Goal: Task Accomplishment & Management: Use online tool/utility

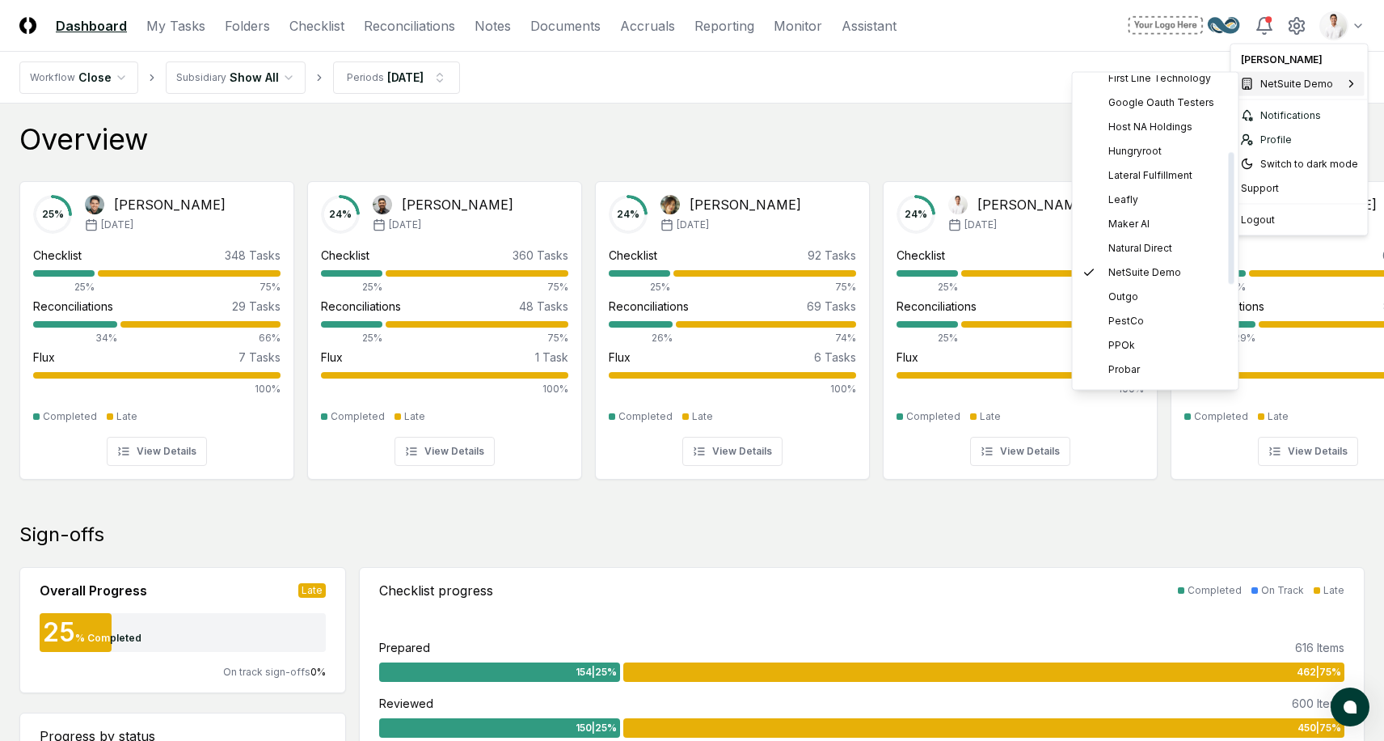
scroll to position [417, 0]
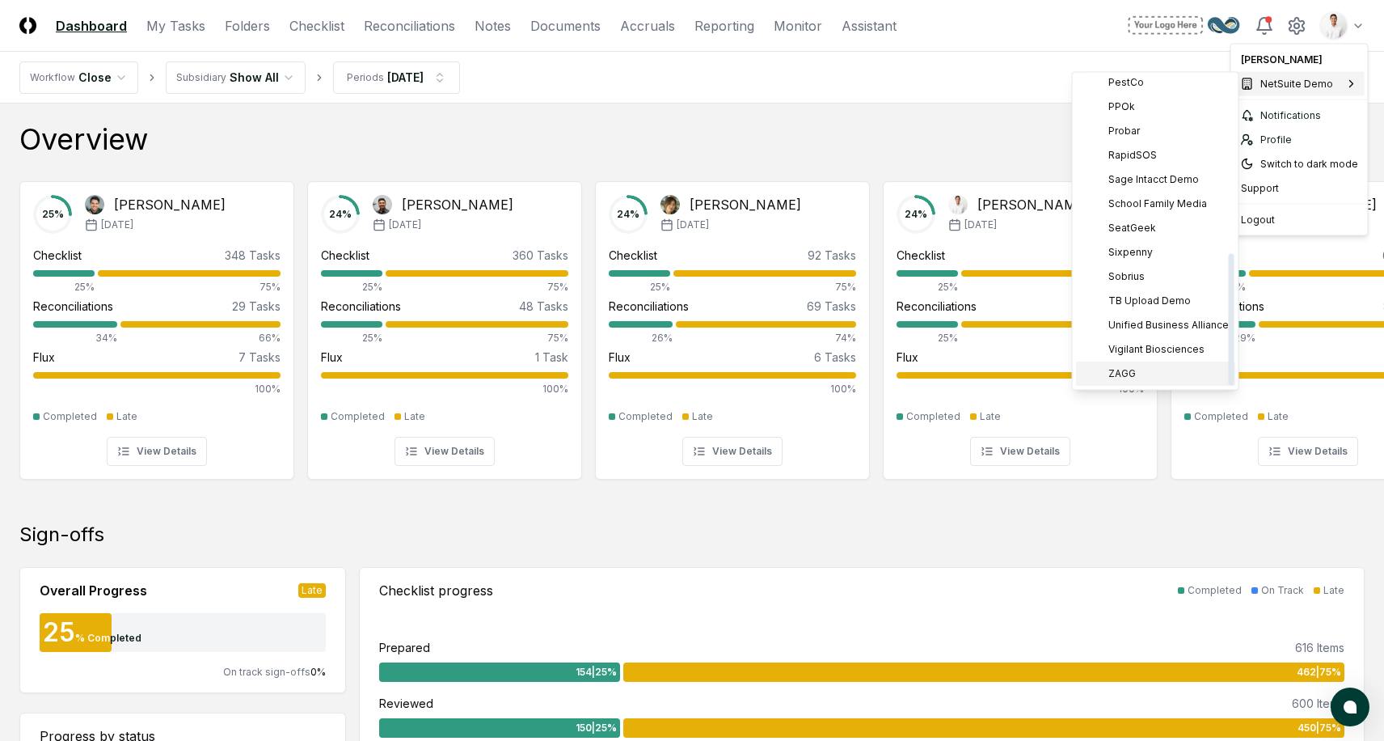
click at [1131, 367] on span "ZAGG" at bounding box center [1122, 374] width 27 height 15
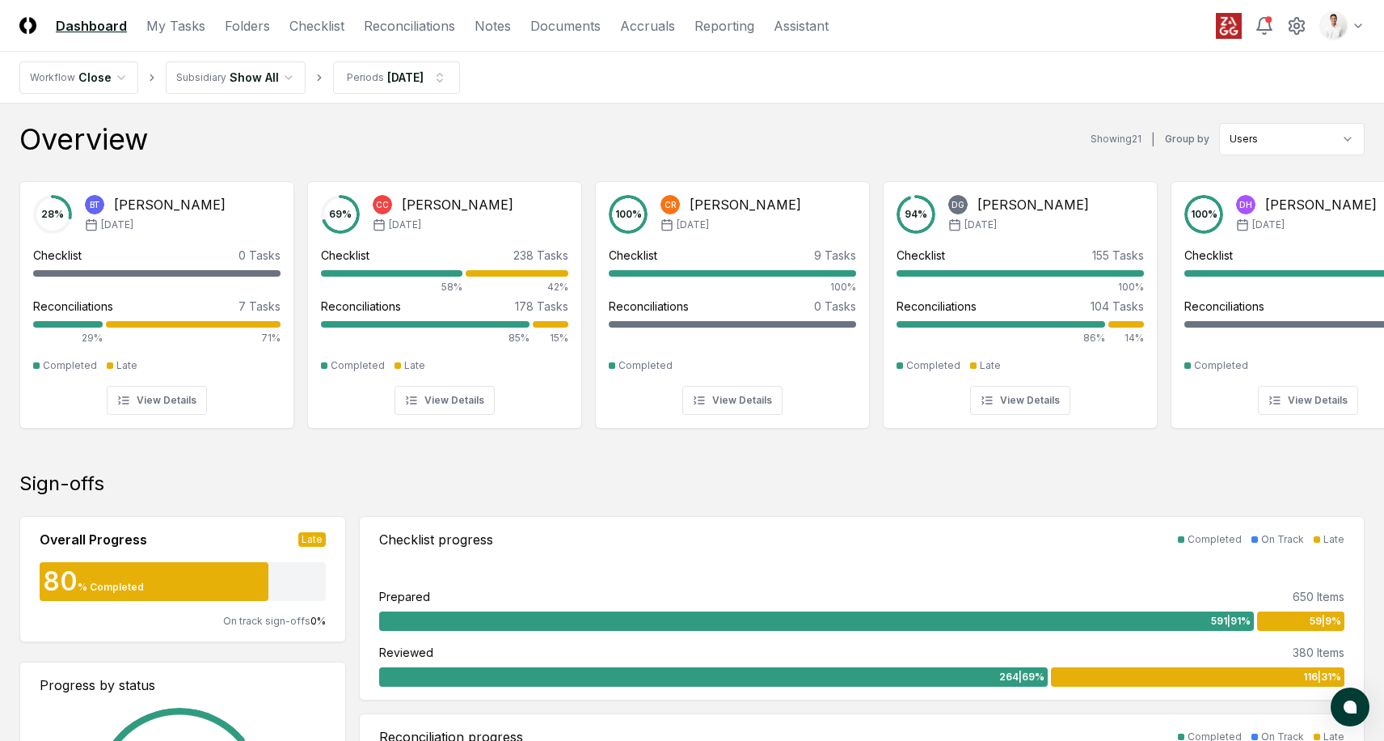
click at [512, 84] on nav "Workflow Close Subsidiary Show All Periods [DATE]" at bounding box center [692, 78] width 1384 height 52
click at [251, 25] on link "Folders" at bounding box center [247, 25] width 45 height 19
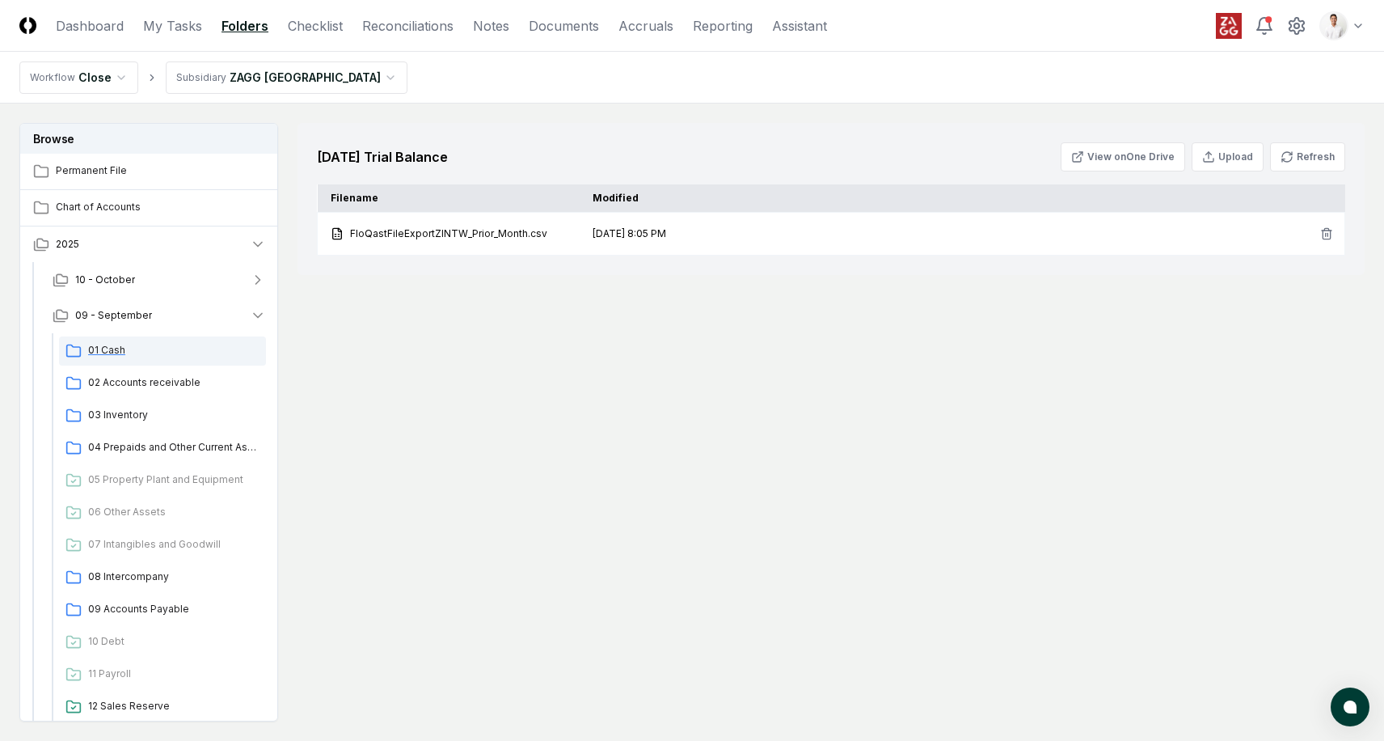
click at [163, 348] on span "01 Cash" at bounding box center [173, 350] width 171 height 15
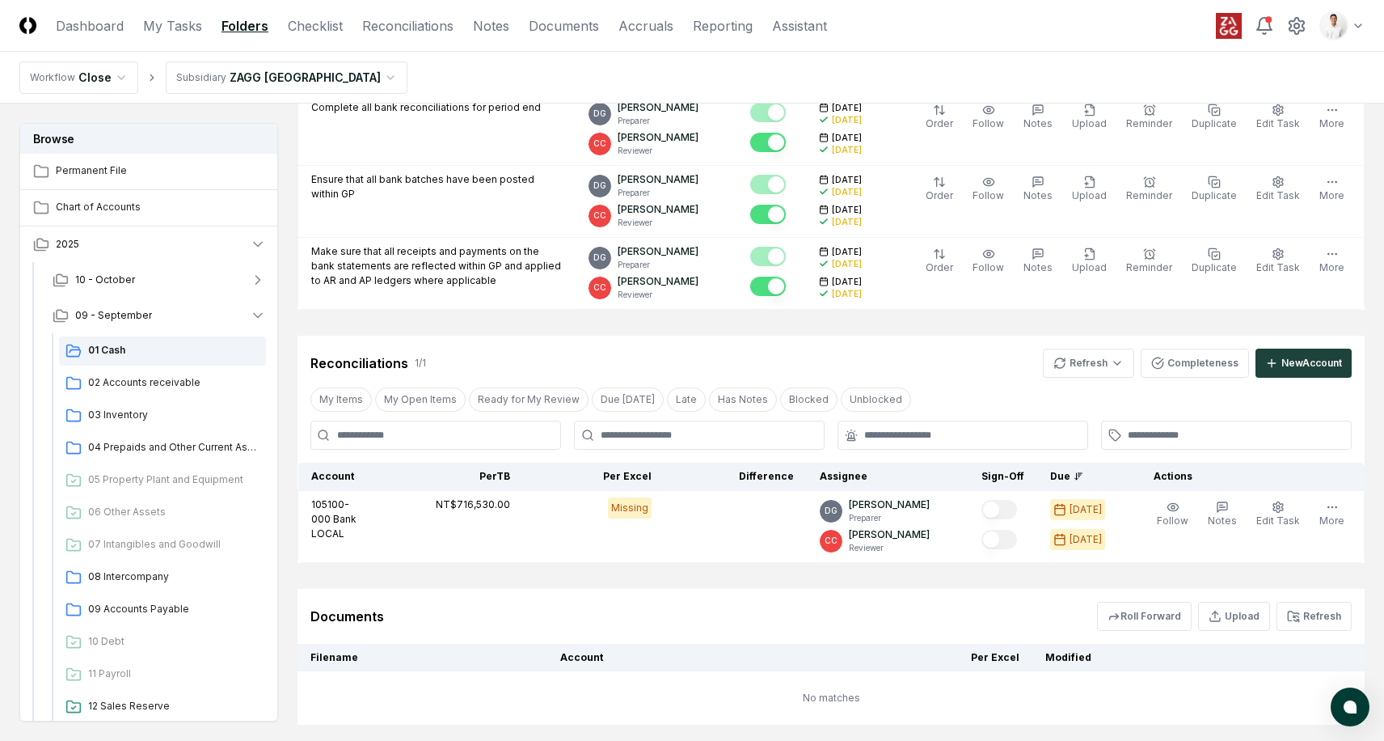
scroll to position [310, 0]
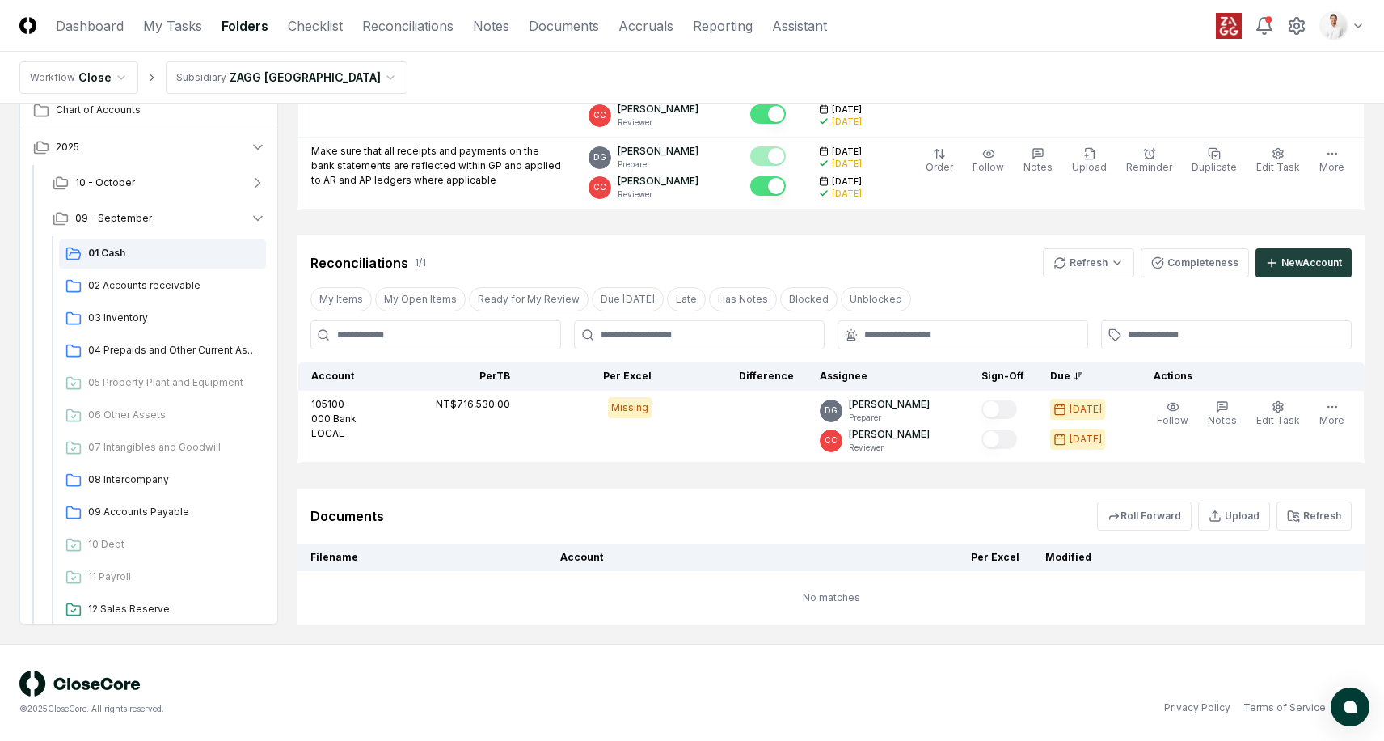
click at [903, 253] on div "Reconciliations 1 / 1 Refresh Completeness New Account" at bounding box center [830, 262] width 1041 height 29
click at [1320, 513] on button "Refresh" at bounding box center [1314, 515] width 75 height 29
click at [1299, 27] on circle at bounding box center [1296, 25] width 5 height 5
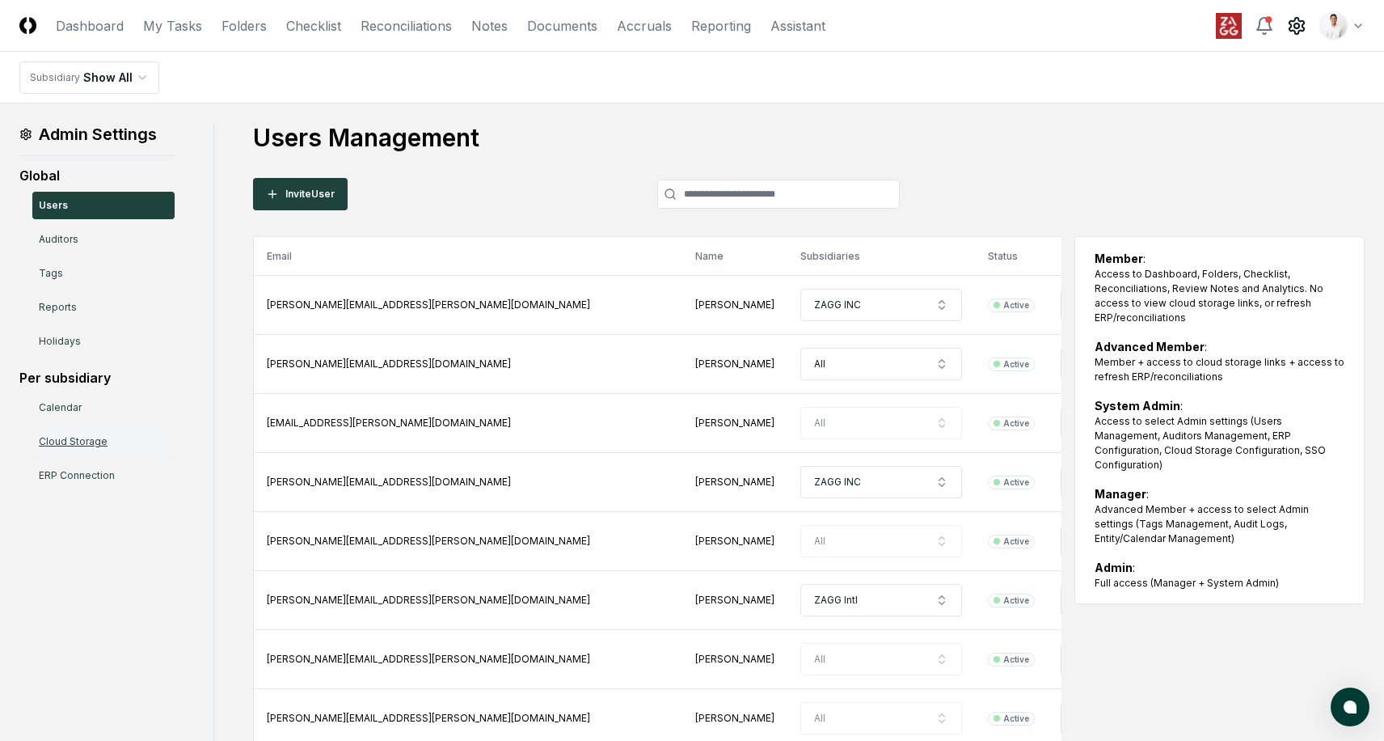
click at [84, 437] on link "Cloud Storage" at bounding box center [103, 441] width 142 height 27
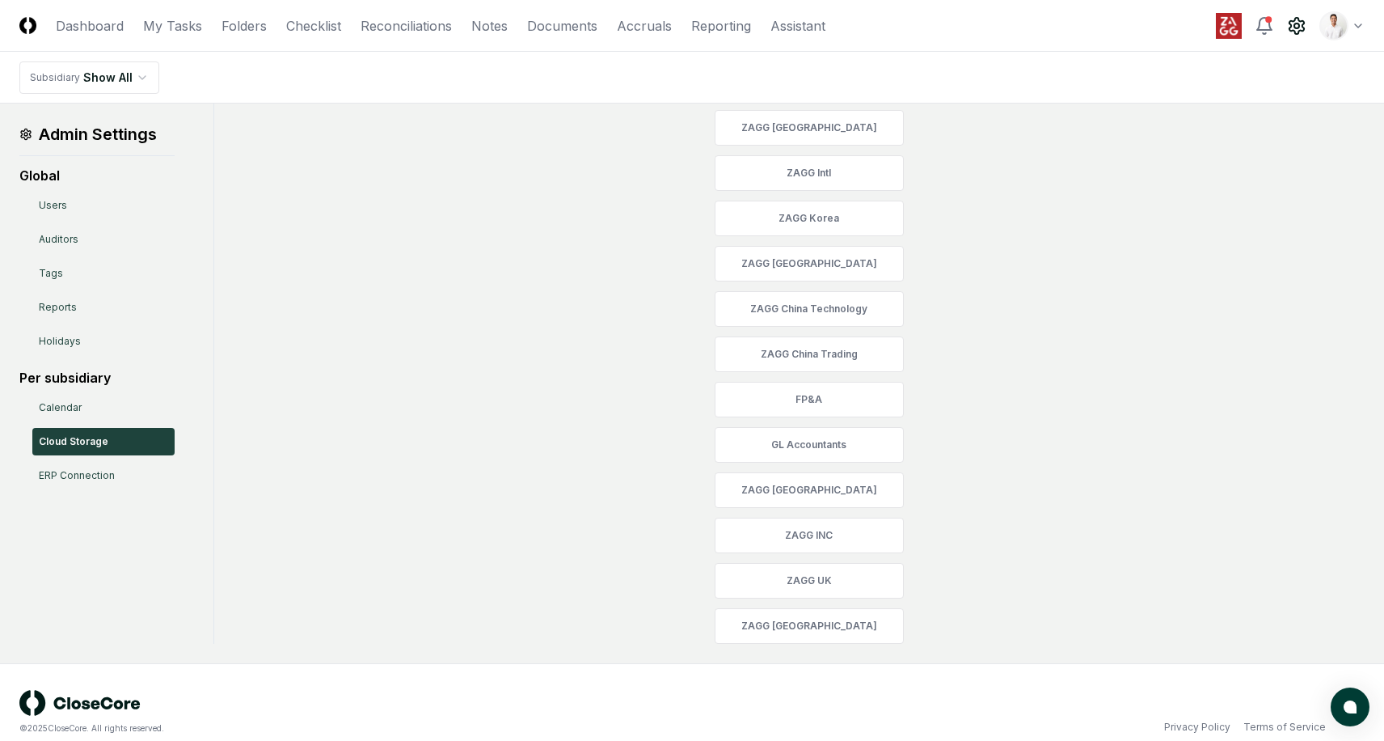
scroll to position [285, 0]
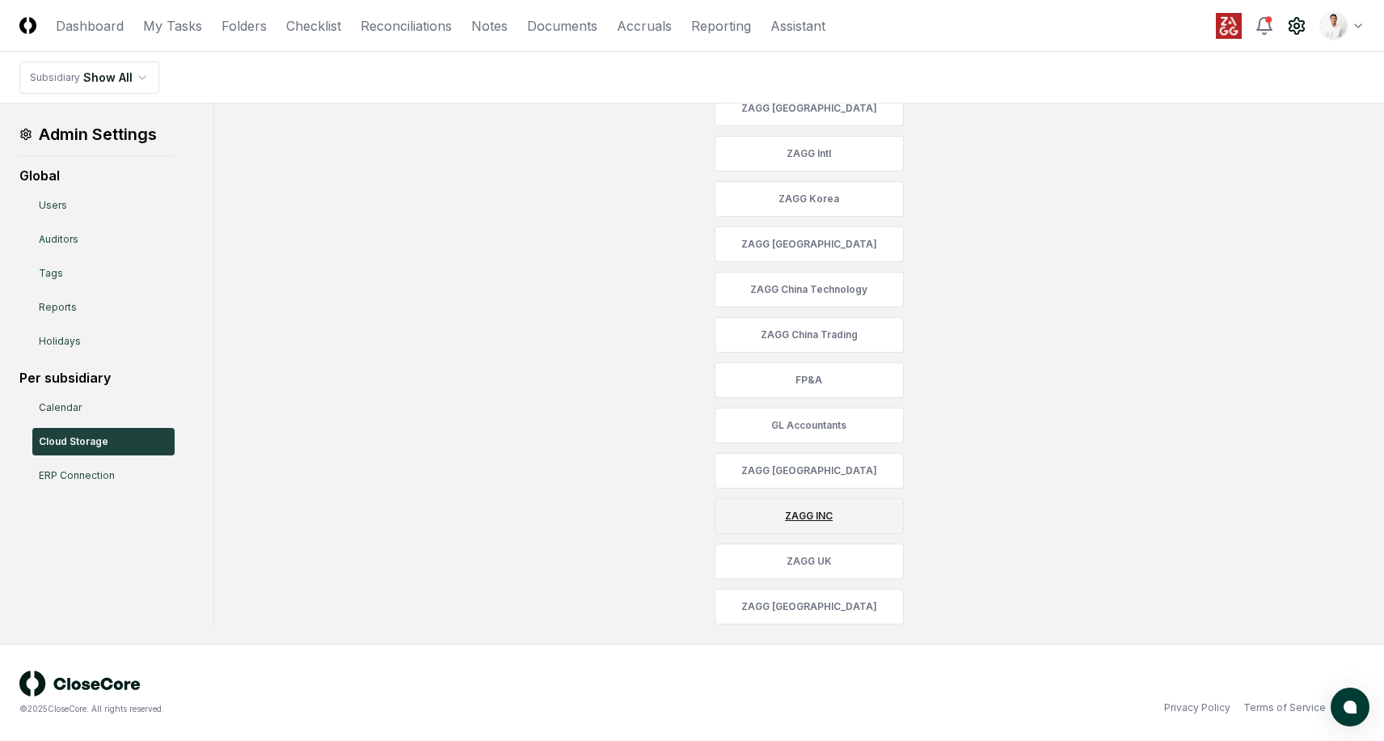
click at [813, 520] on link "ZAGG INC" at bounding box center [809, 516] width 189 height 36
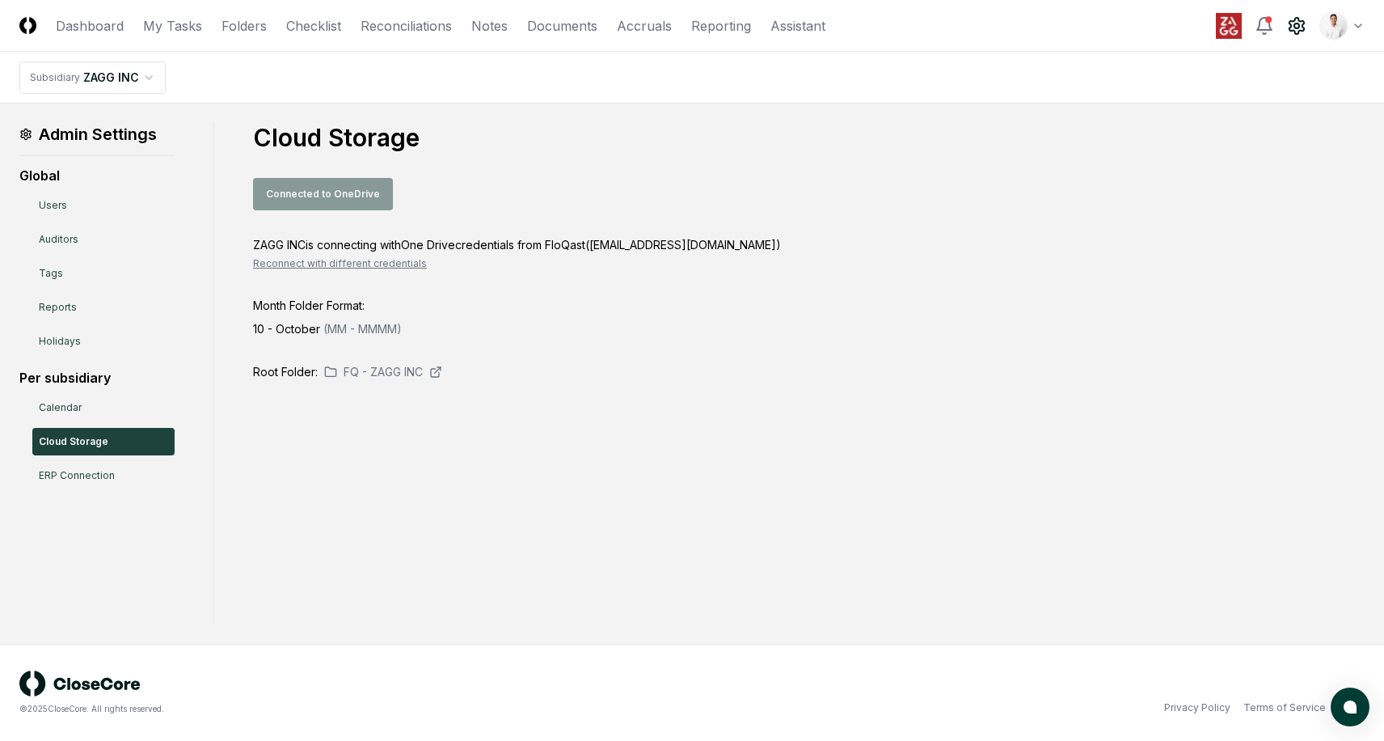
click at [370, 264] on button "Reconnect with different credentials" at bounding box center [340, 263] width 174 height 15
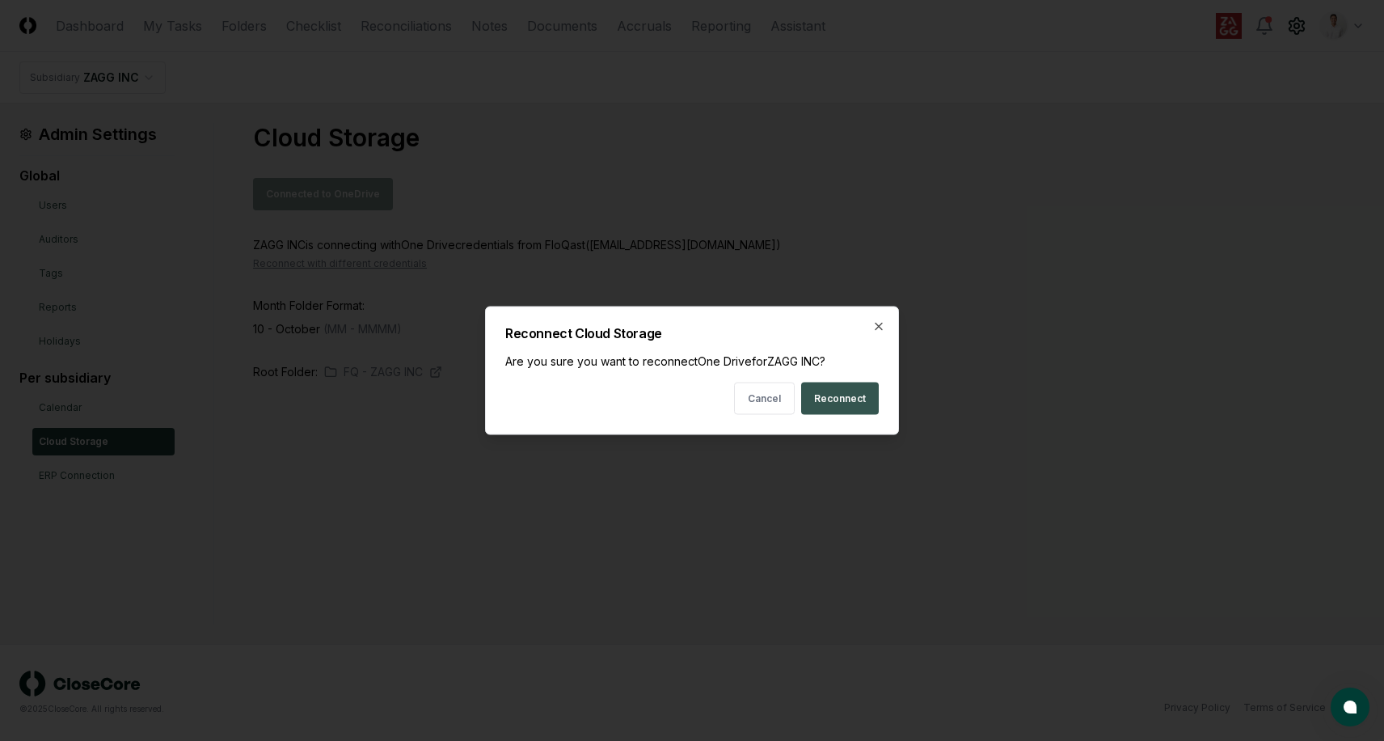
click at [850, 398] on button "Reconnect" at bounding box center [840, 398] width 78 height 32
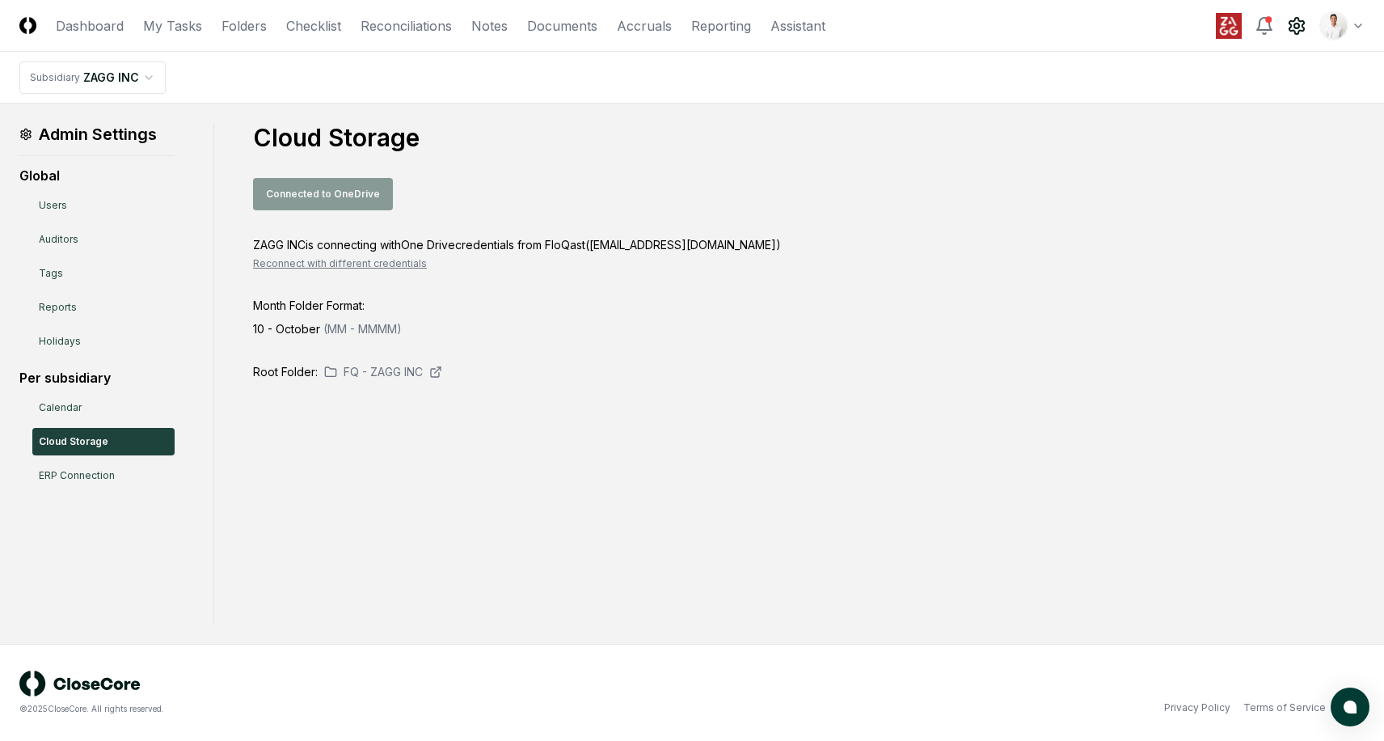
click at [1093, 35] on header "CloseCore Dashboard My Tasks Folders Checklist Reconciliations Notes Documents …" at bounding box center [692, 26] width 1384 height 52
click at [876, 178] on div "Connected to OneDrive" at bounding box center [809, 194] width 1112 height 32
click at [961, 98] on nav "Subsidiary ZAGG INC" at bounding box center [692, 78] width 1384 height 52
